Goal: Task Accomplishment & Management: Manage account settings

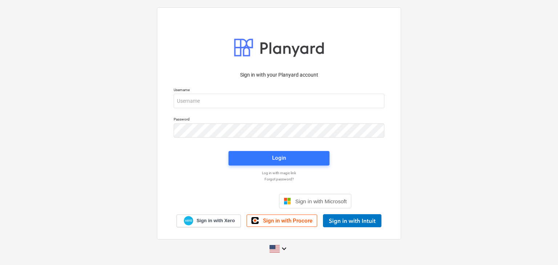
drag, startPoint x: 214, startPoint y: 118, endPoint x: 185, endPoint y: 93, distance: 38.7
click at [212, 118] on p "Password" at bounding box center [279, 120] width 211 height 6
click at [188, 112] on div "Username" at bounding box center [279, 97] width 220 height 29
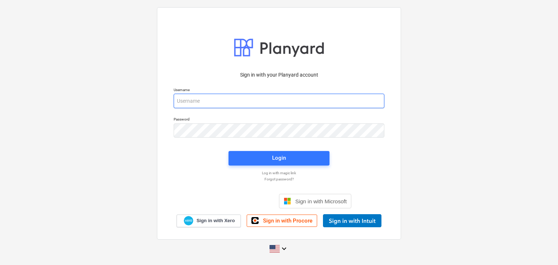
click at [188, 101] on input "email" at bounding box center [279, 101] width 211 height 15
paste input "[EMAIL_ADDRESS][DOMAIN_NAME]"
type input "[EMAIL_ADDRESS][DOMAIN_NAME]"
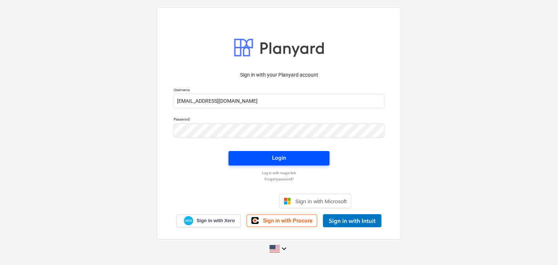
click at [266, 158] on span "Login" at bounding box center [279, 157] width 84 height 9
